Goal: Task Accomplishment & Management: Use online tool/utility

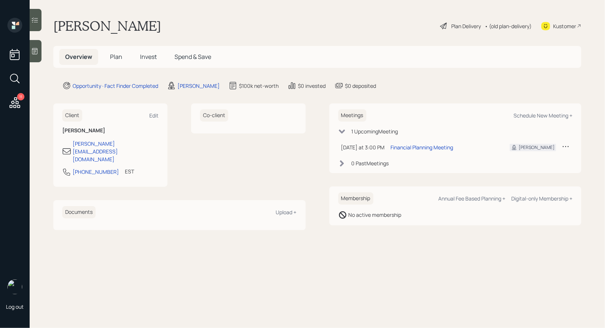
click at [453, 23] on div "Plan Delivery" at bounding box center [466, 26] width 30 height 8
